Goal: Task Accomplishment & Management: Use online tool/utility

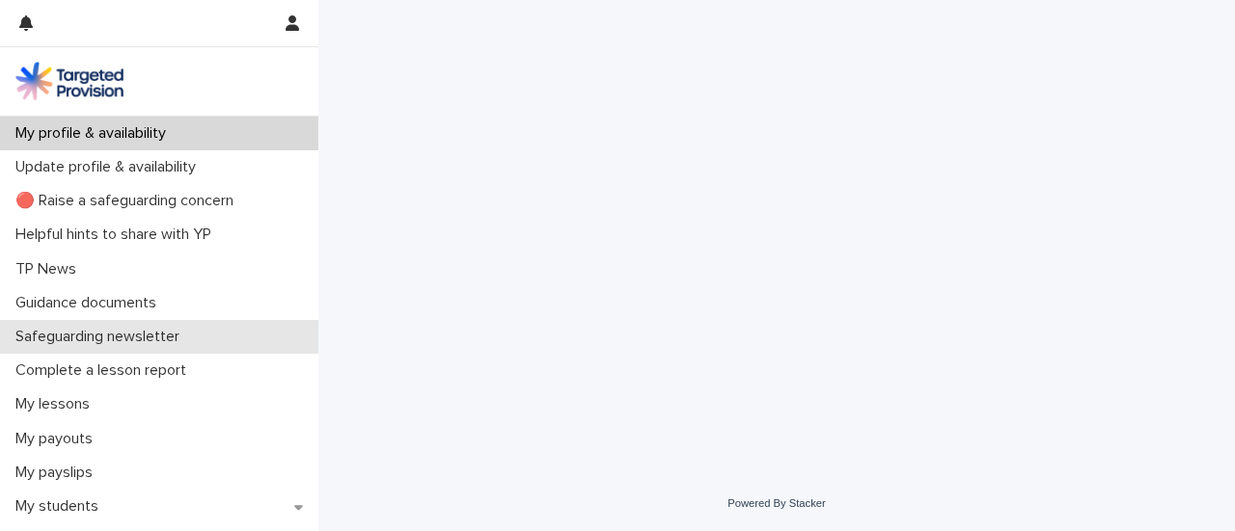
drag, startPoint x: 0, startPoint y: 0, endPoint x: 289, endPoint y: 332, distance: 440.2
click at [505, 196] on div "Loading... Saving… Loading... Saving…" at bounding box center [776, 214] width 897 height 428
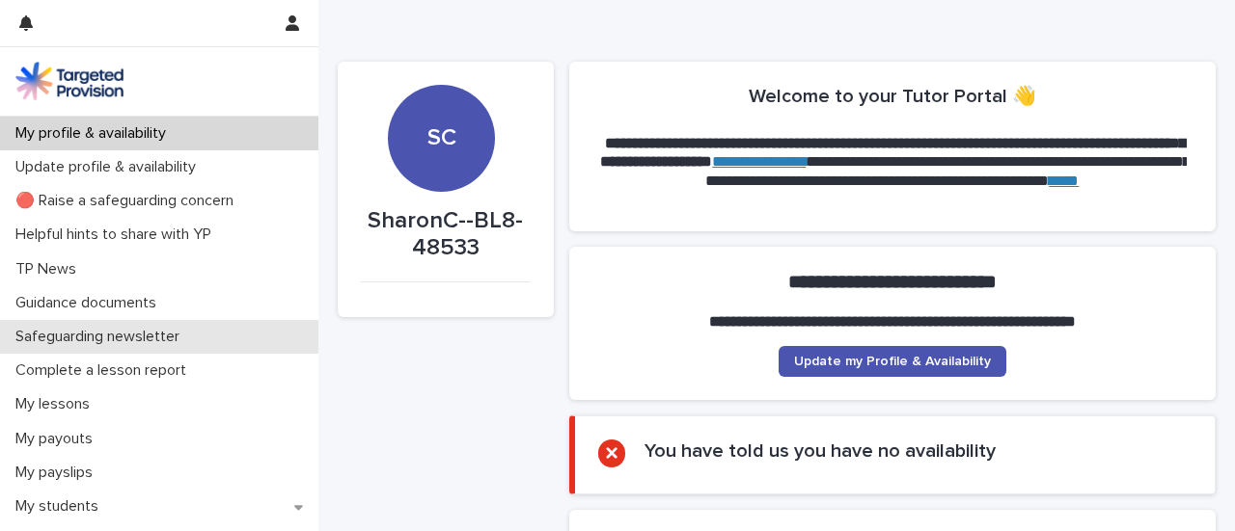
scroll to position [280, 0]
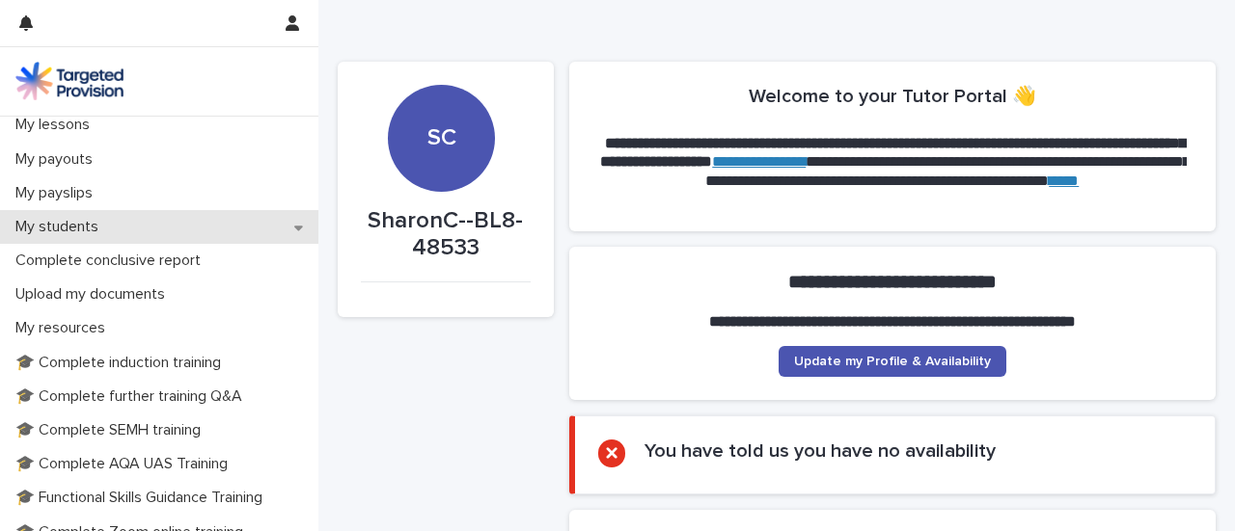
click at [282, 231] on div "My students" at bounding box center [159, 227] width 318 height 34
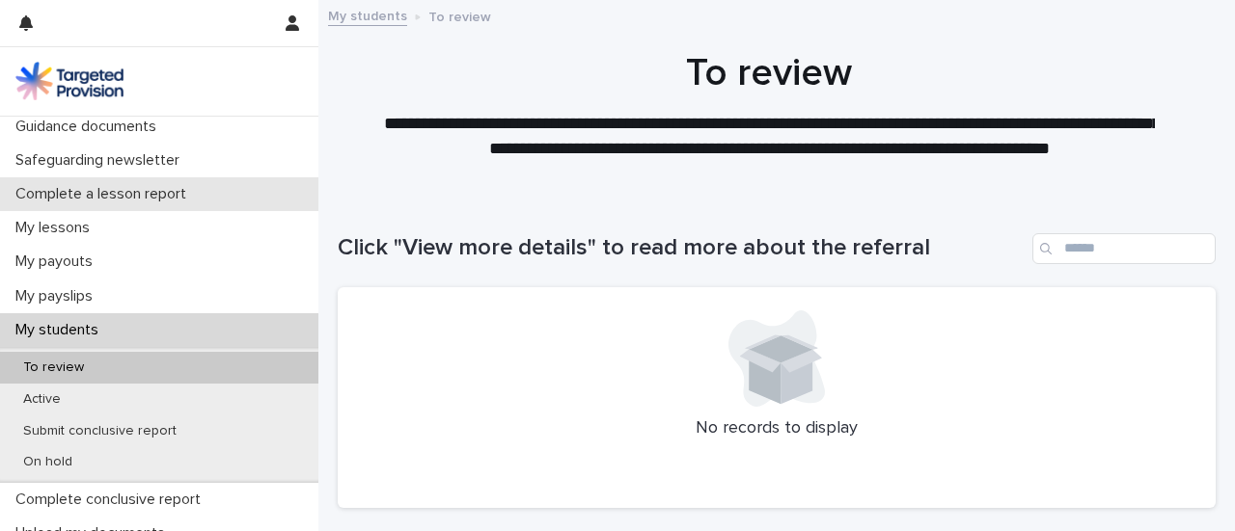
scroll to position [183, 0]
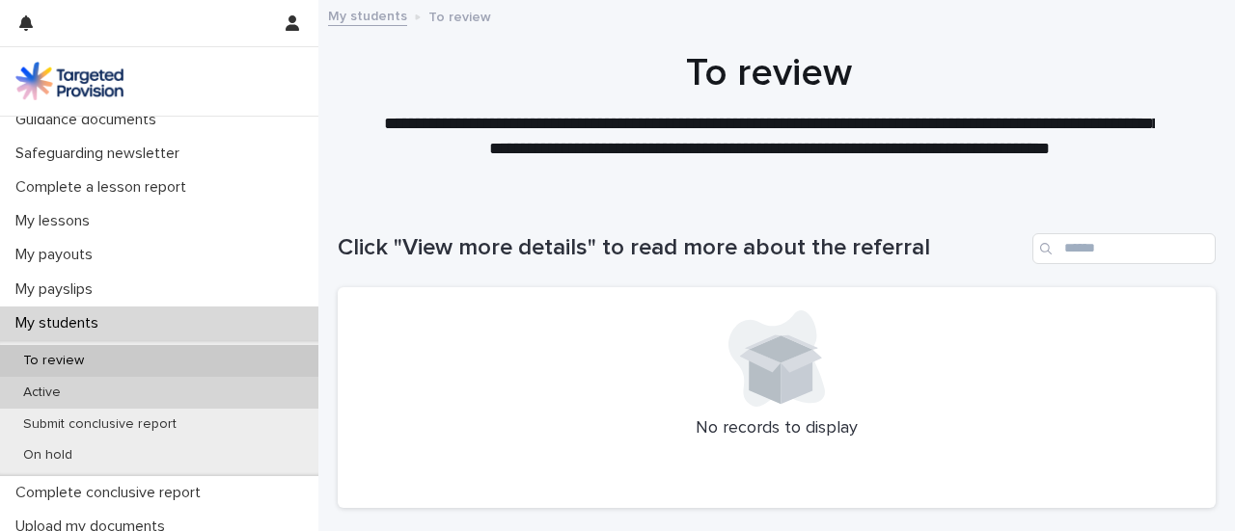
click at [109, 392] on div "Active" at bounding box center [159, 393] width 318 height 32
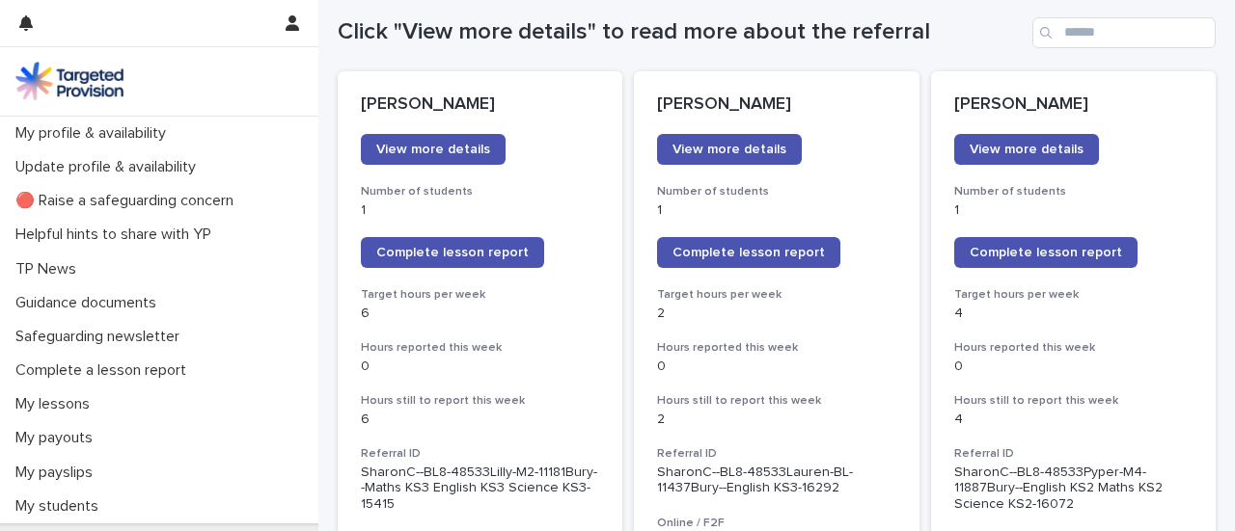
scroll to position [218, 0]
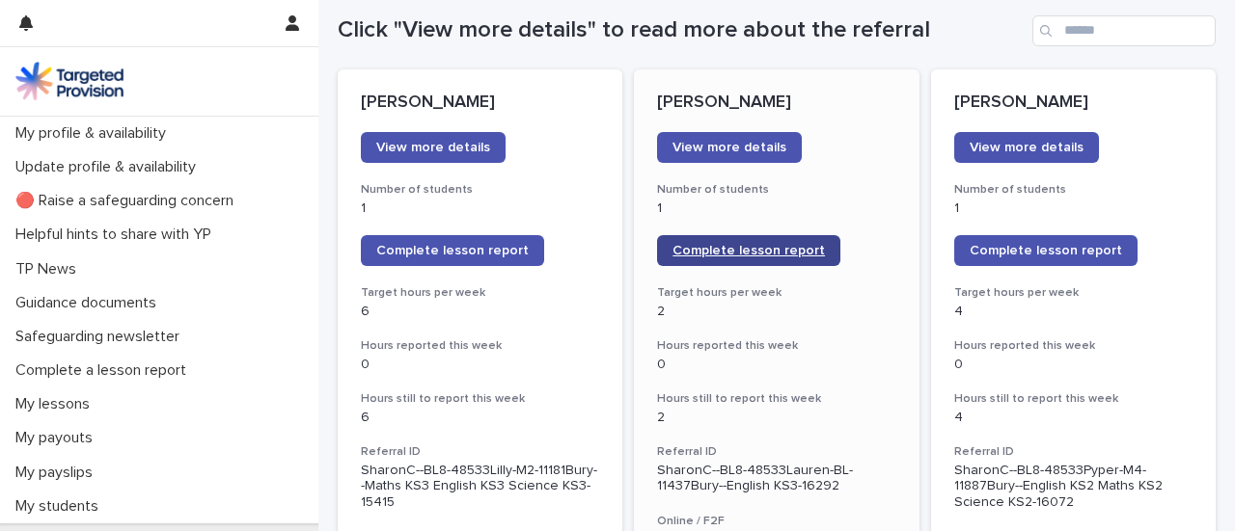
click at [714, 255] on span "Complete lesson report" at bounding box center [748, 251] width 152 height 14
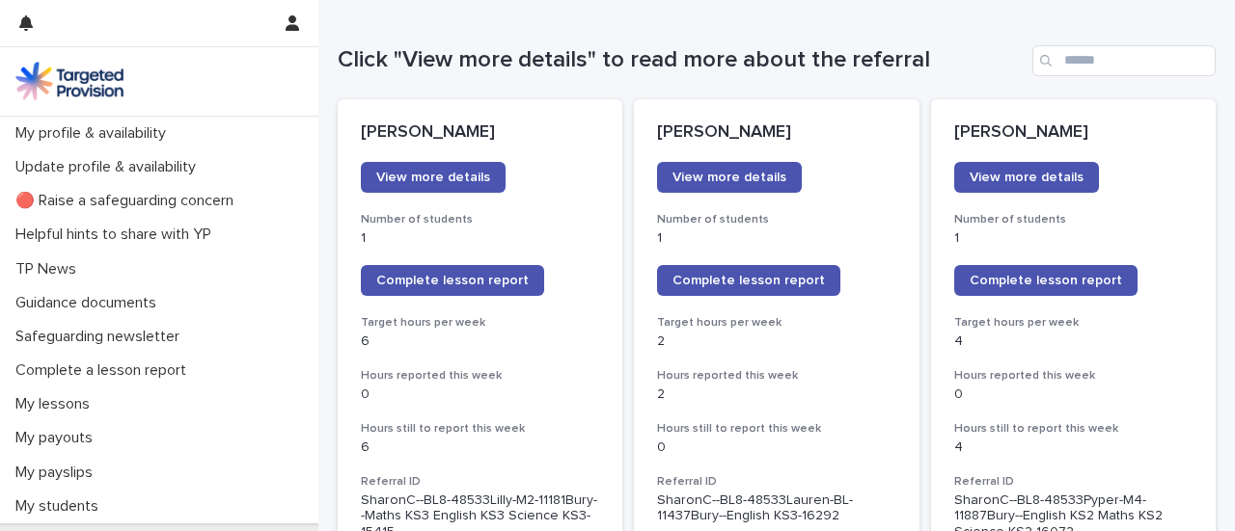
scroll to position [189, 0]
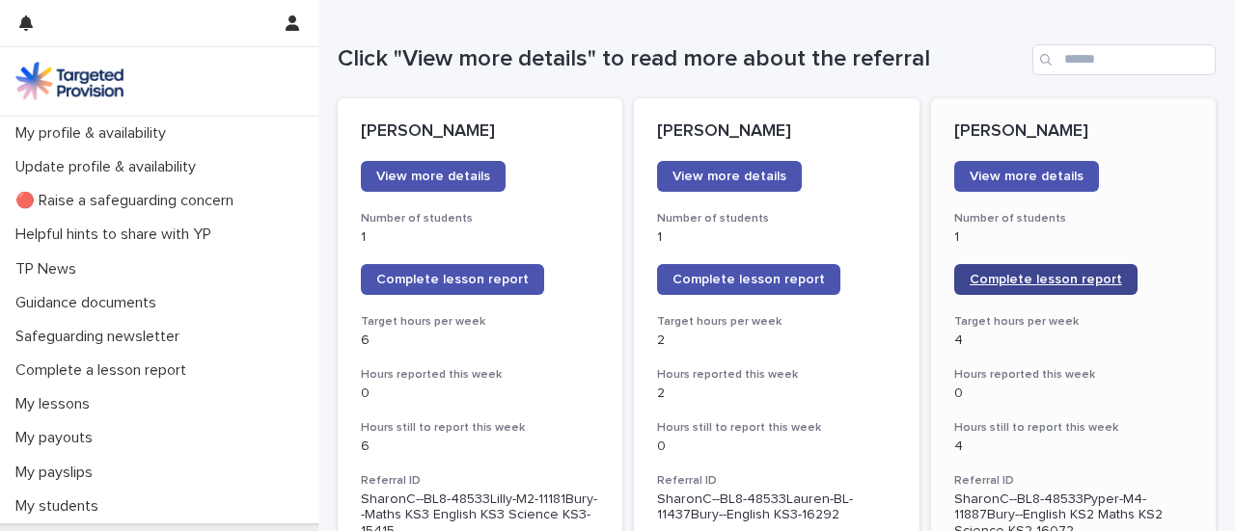
click at [992, 281] on span "Complete lesson report" at bounding box center [1045, 280] width 152 height 14
